Goal: Transaction & Acquisition: Purchase product/service

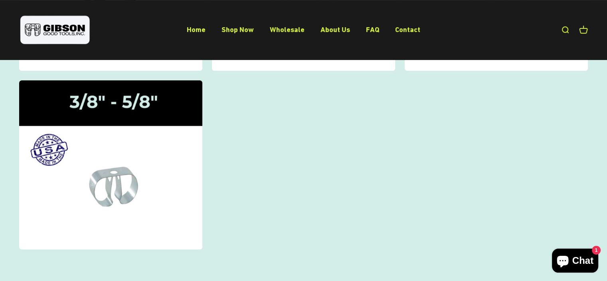
scroll to position [279, 0]
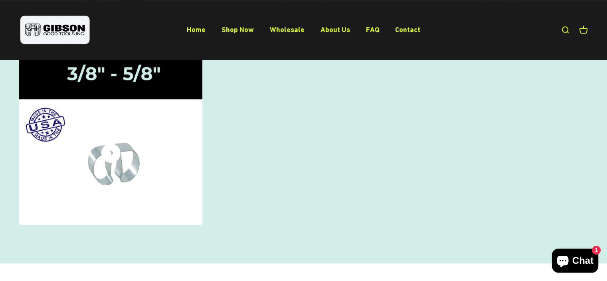
click at [144, 141] on img at bounding box center [111, 140] width 194 height 179
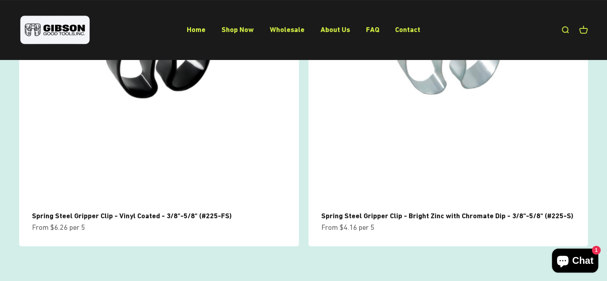
scroll to position [184, 0]
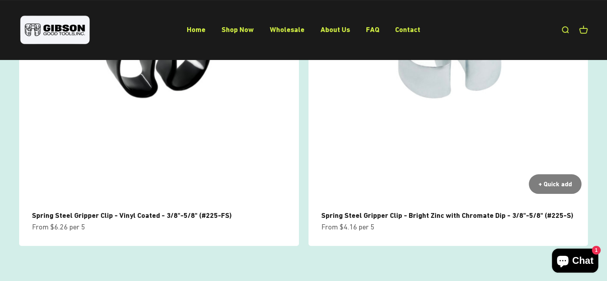
click at [423, 129] on img at bounding box center [449, 61] width 280 height 280
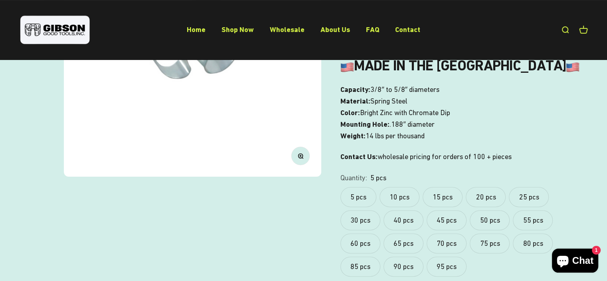
scroll to position [239, 0]
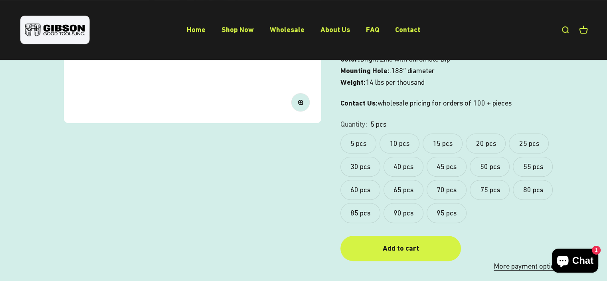
click at [445, 210] on label "95 pcs" at bounding box center [447, 213] width 40 height 20
